Goal: Task Accomplishment & Management: Manage account settings

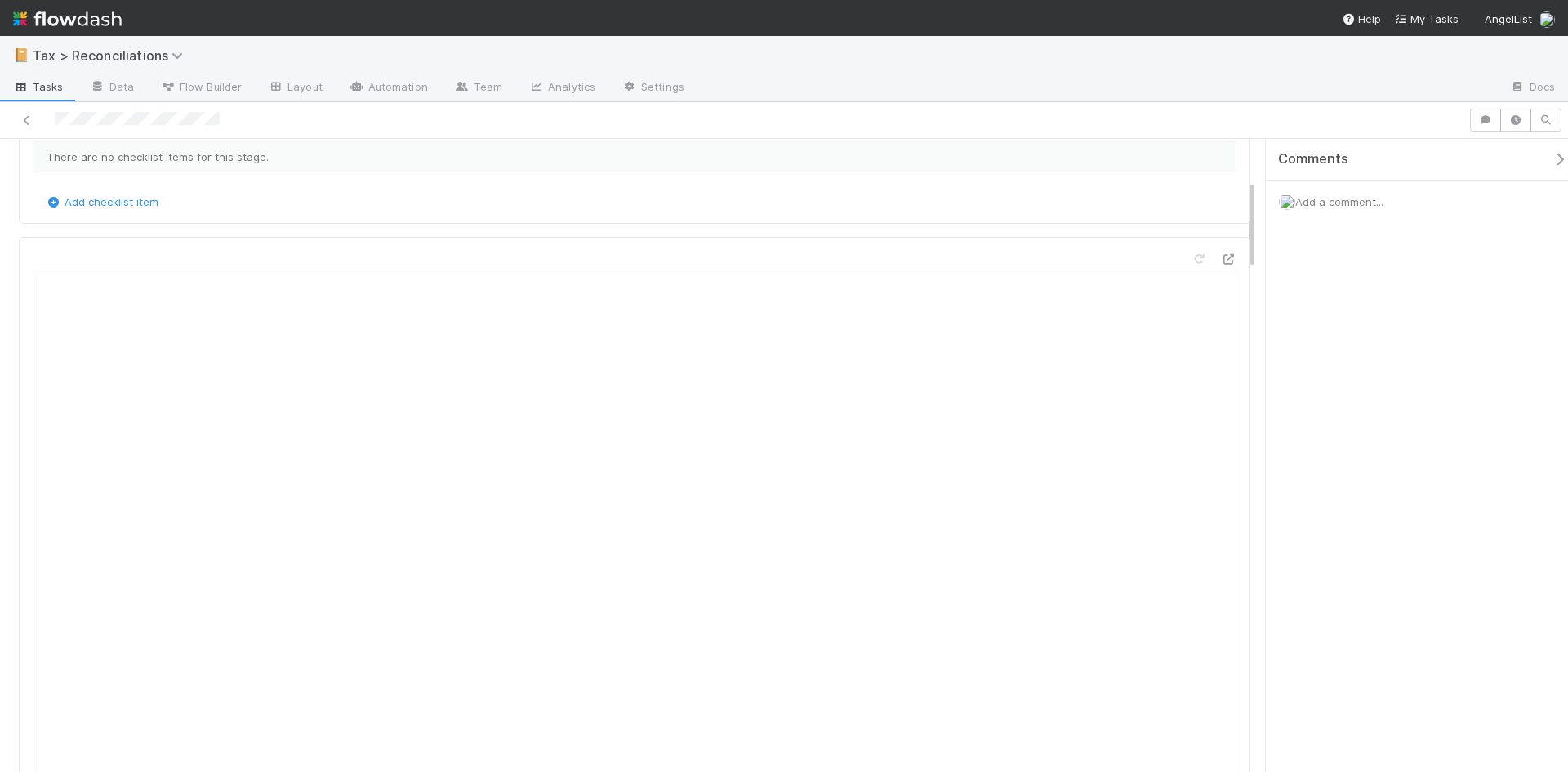
scroll to position [327, 0]
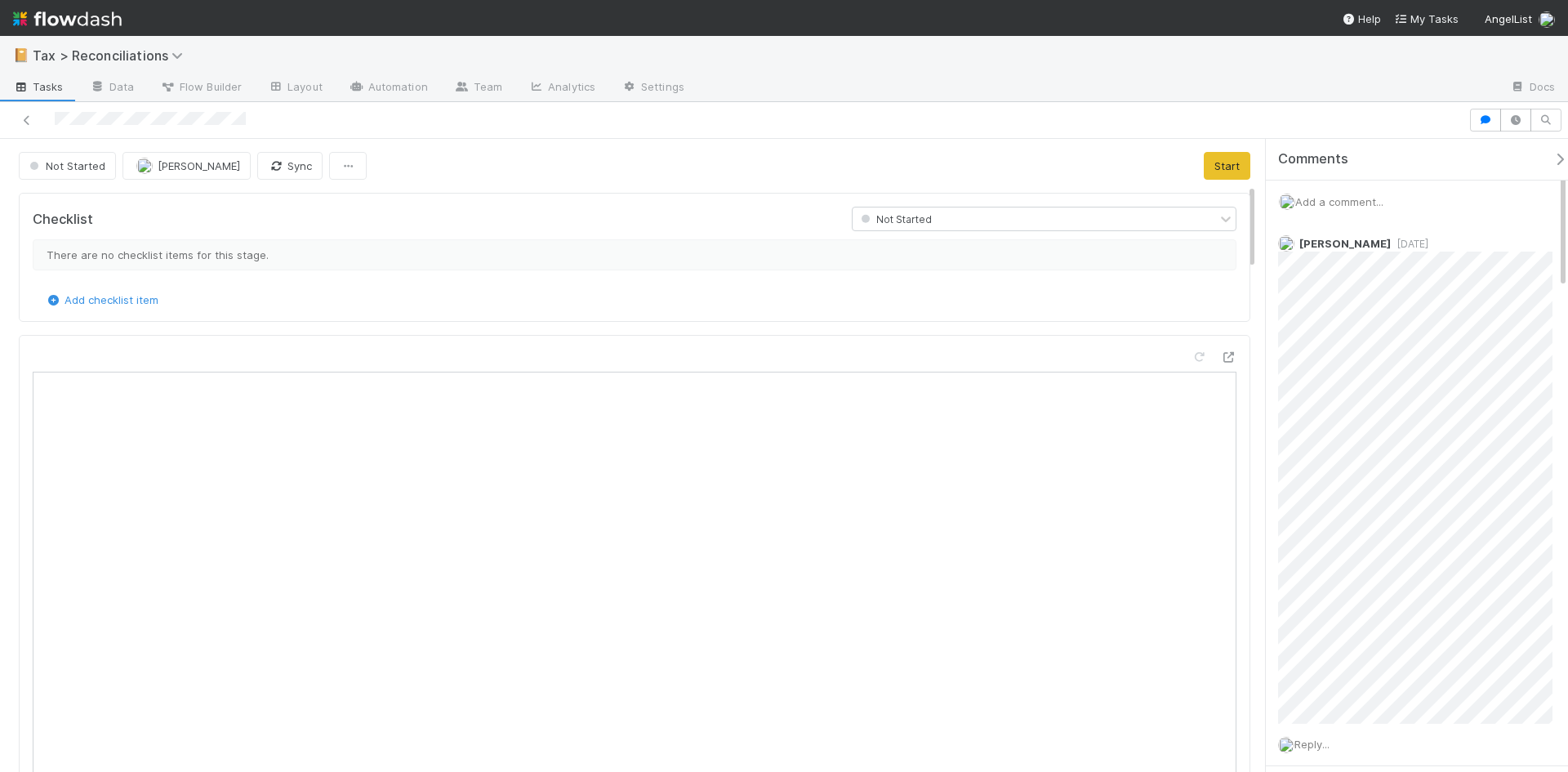
scroll to position [327, 0]
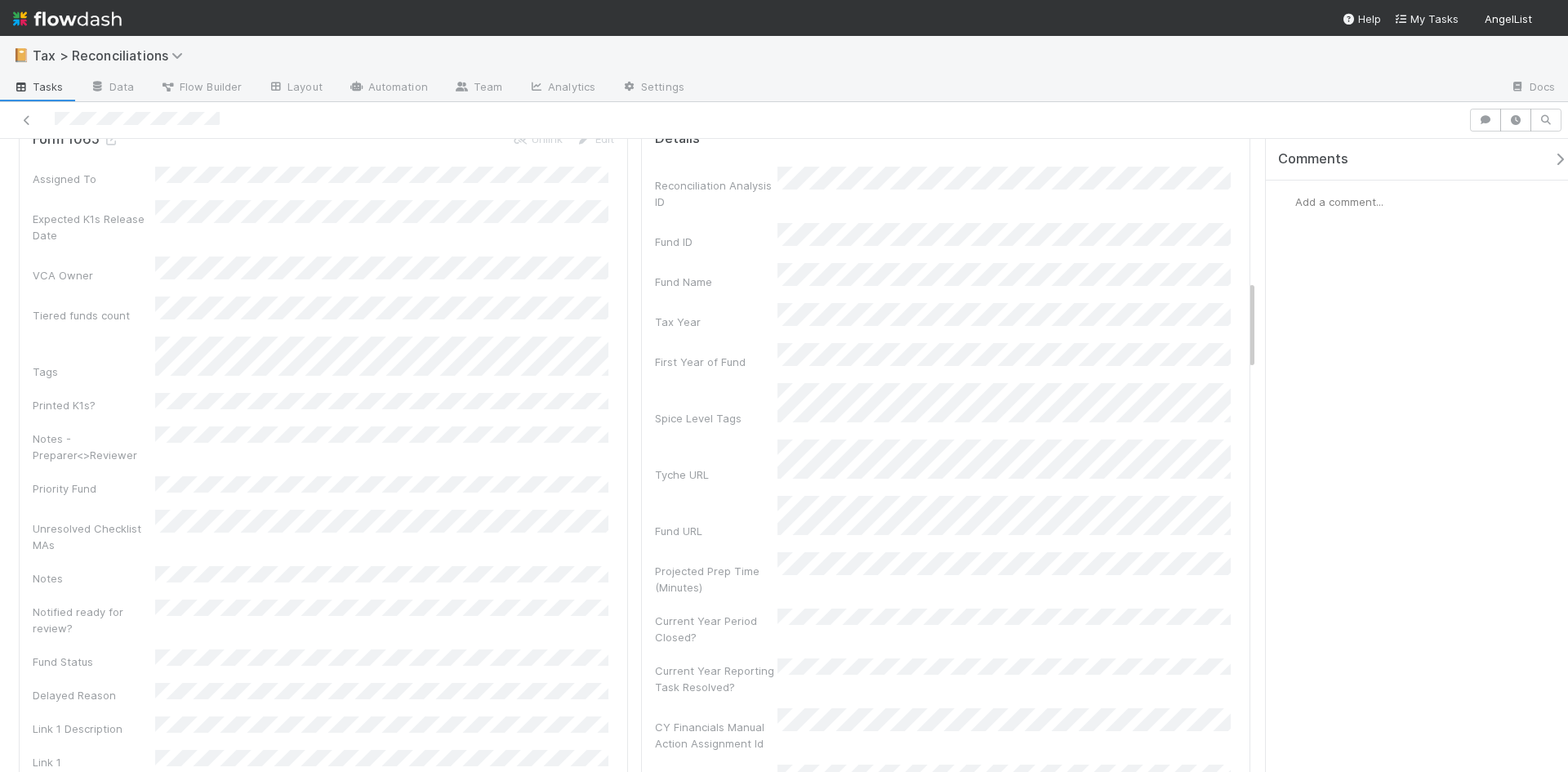
scroll to position [1144, 0]
